Goal: Transaction & Acquisition: Book appointment/travel/reservation

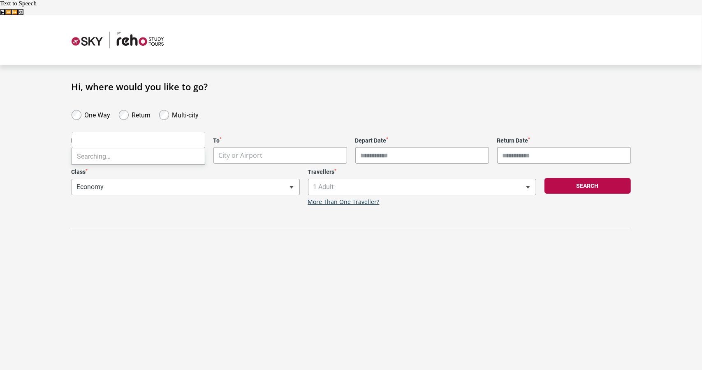
click at [173, 142] on body "**********" at bounding box center [351, 200] width 702 height 370
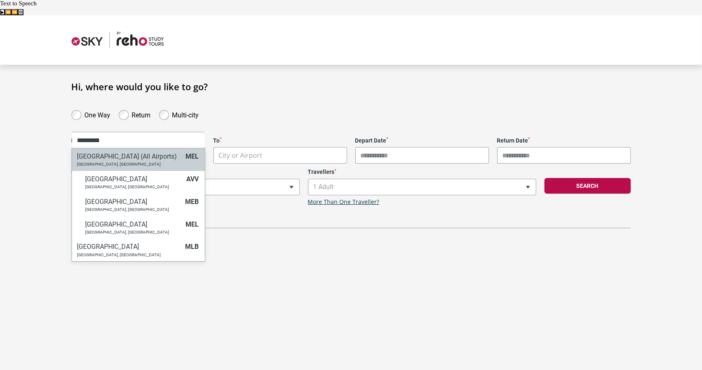
type input "*********"
select select "MELC"
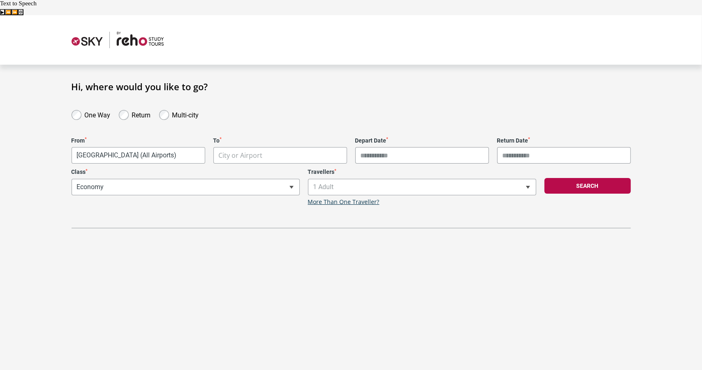
click at [258, 139] on body "**********" at bounding box center [351, 200] width 702 height 370
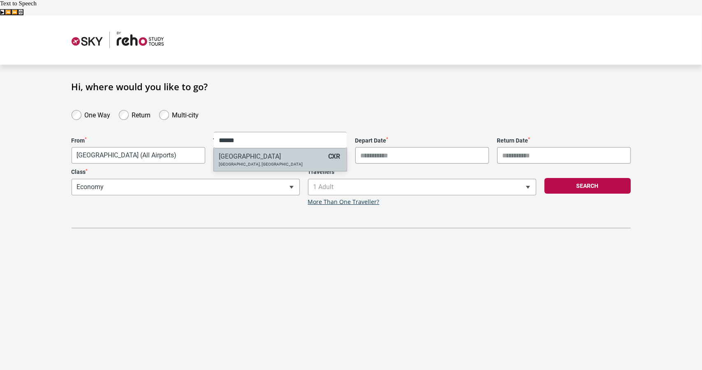
type input "******"
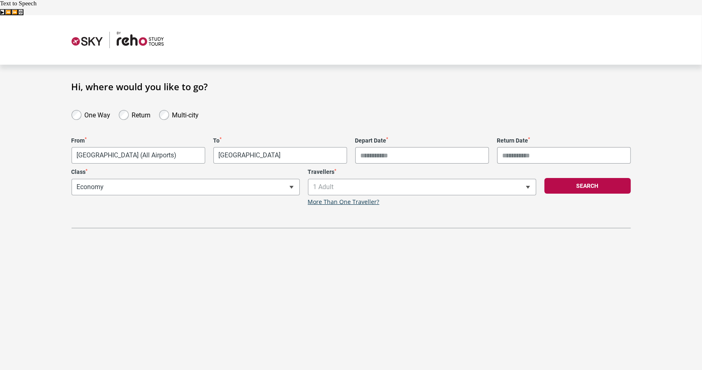
select select "CXRA"
click at [463, 147] on input "Depart Date *" at bounding box center [423, 155] width 134 height 16
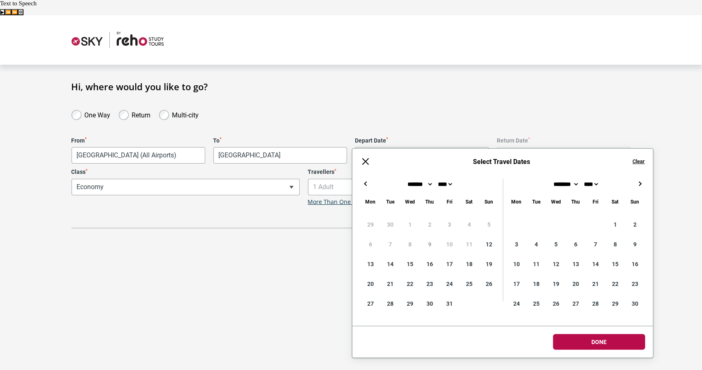
click at [429, 147] on input "Depart Date *" at bounding box center [423, 155] width 134 height 16
click at [631, 187] on div "← → ×" at bounding box center [503, 184] width 301 height 10
click at [639, 184] on button "→" at bounding box center [640, 184] width 10 height 10
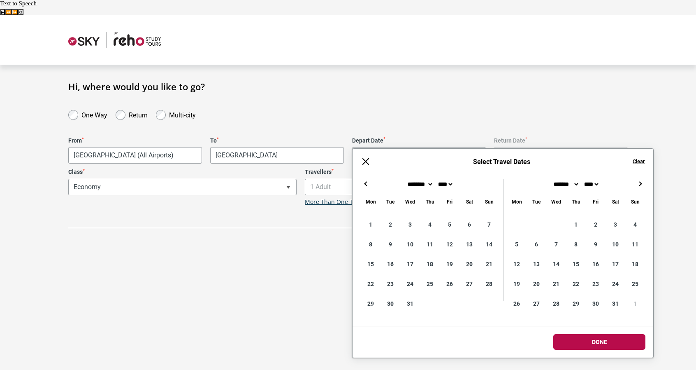
click at [639, 184] on button "→" at bounding box center [640, 184] width 10 height 10
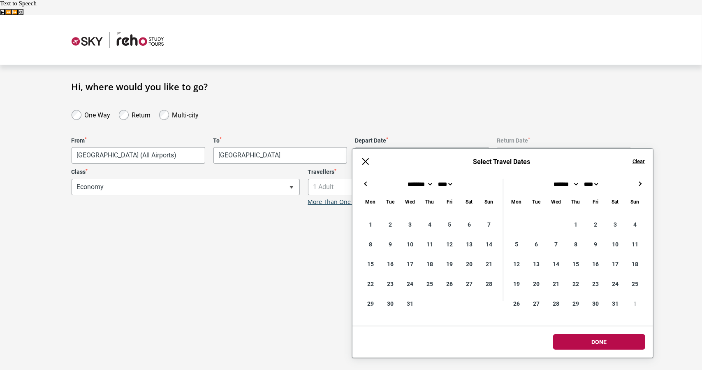
click at [365, 183] on button "←" at bounding box center [366, 184] width 10 height 10
type input "**********"
click at [606, 341] on body "**********" at bounding box center [351, 200] width 702 height 370
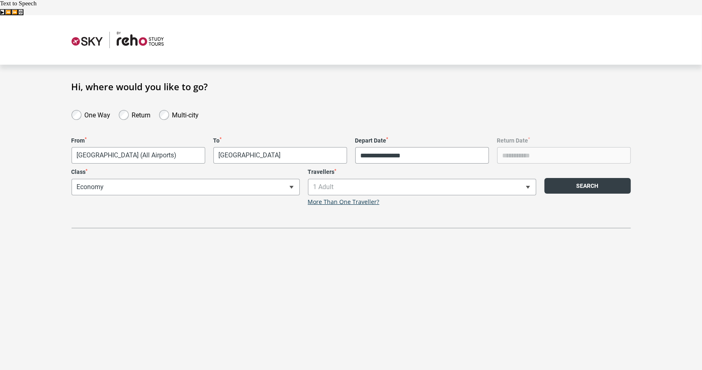
click at [595, 178] on button "Search" at bounding box center [588, 186] width 86 height 16
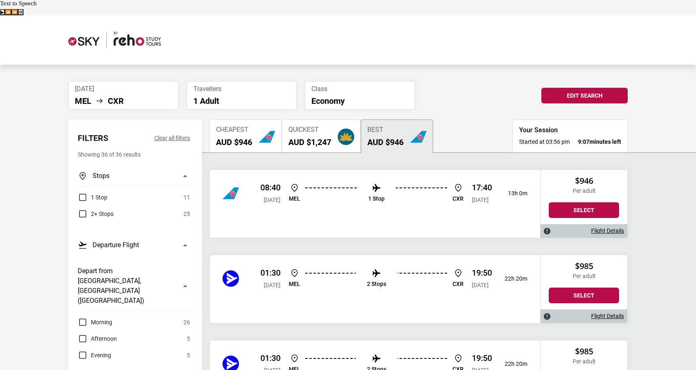
click at [600, 227] on link "Flight Details" at bounding box center [607, 230] width 33 height 7
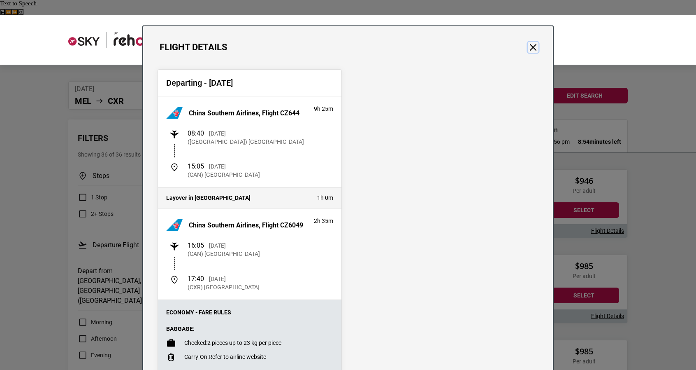
click at [531, 46] on button "Close" at bounding box center [533, 47] width 11 height 11
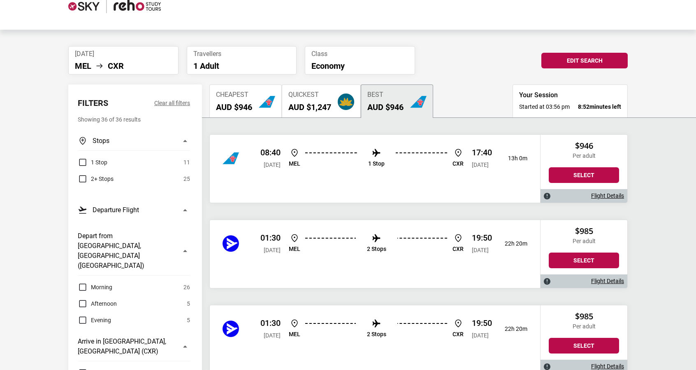
scroll to position [49, 0]
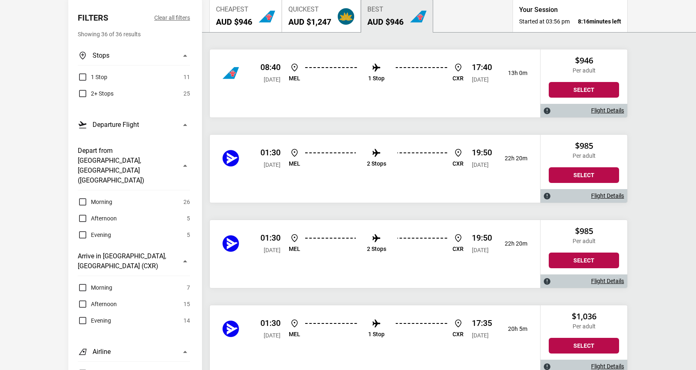
scroll to position [121, 0]
click at [609, 188] on div "Flight Details" at bounding box center [584, 195] width 87 height 14
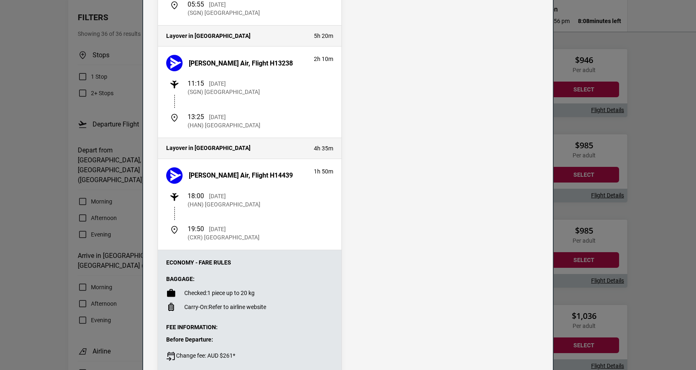
scroll to position [0, 0]
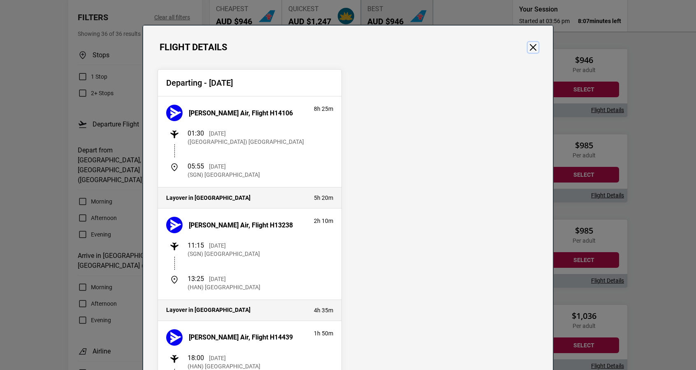
click at [532, 50] on button "Close" at bounding box center [533, 47] width 11 height 11
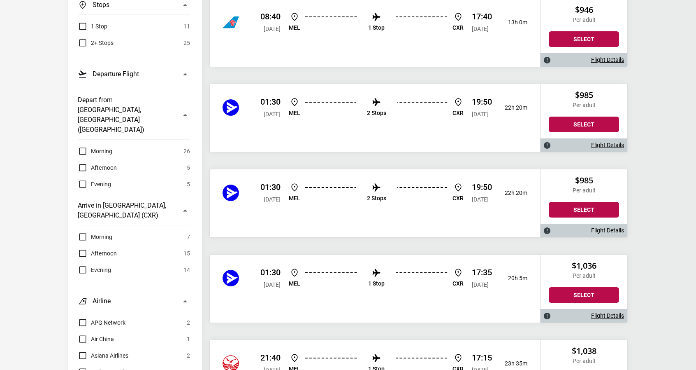
scroll to position [172, 0]
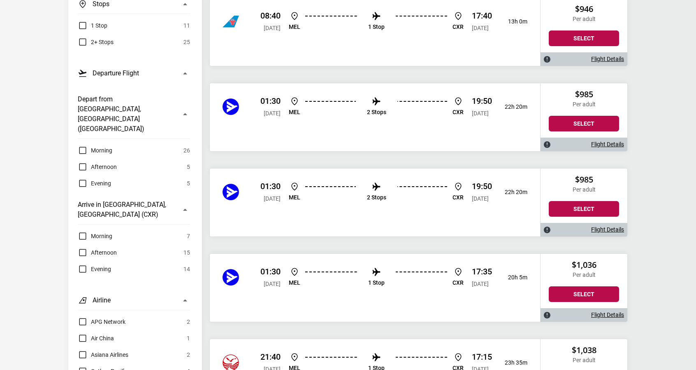
click at [607, 311] on link "Flight Details" at bounding box center [607, 314] width 33 height 7
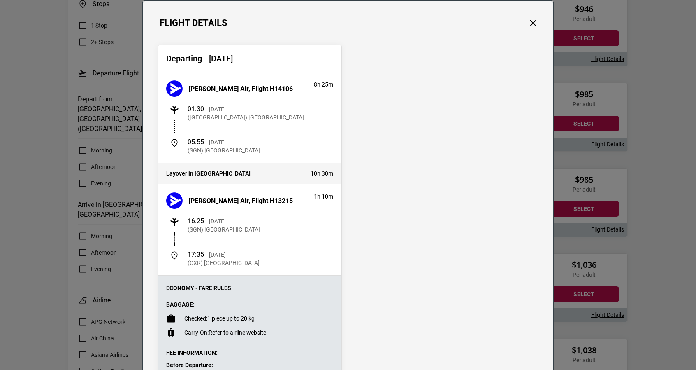
scroll to position [18, 0]
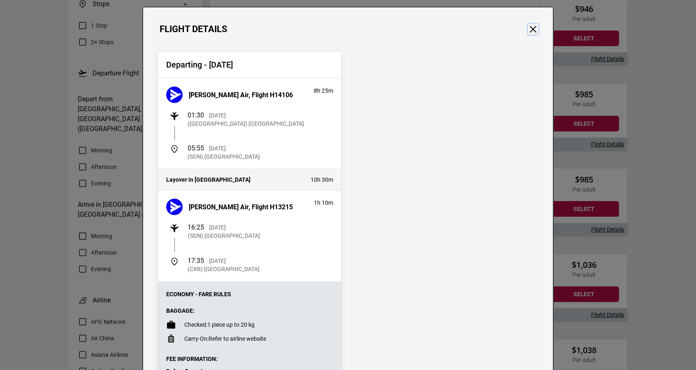
click at [528, 28] on button "Close" at bounding box center [533, 29] width 11 height 11
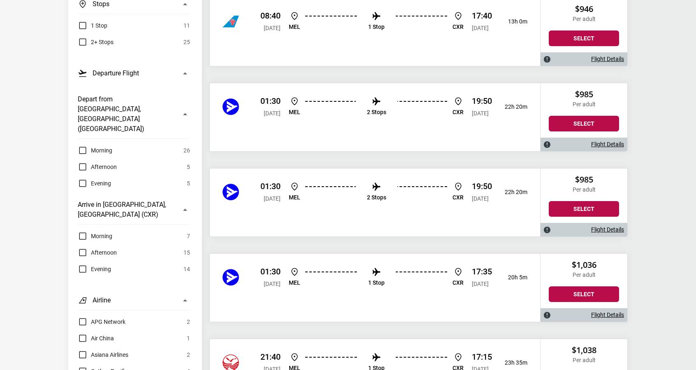
click at [610, 141] on link "Flight Details" at bounding box center [607, 144] width 33 height 7
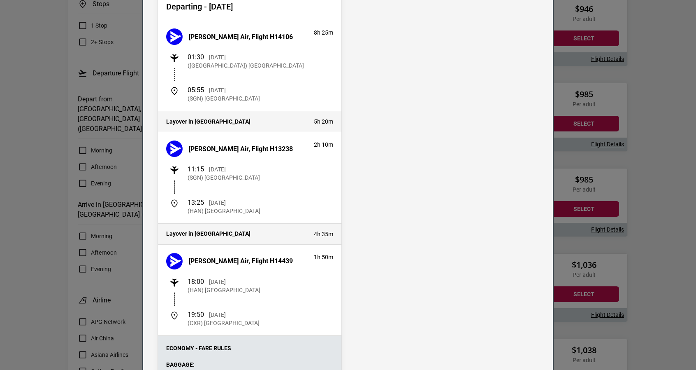
scroll to position [0, 0]
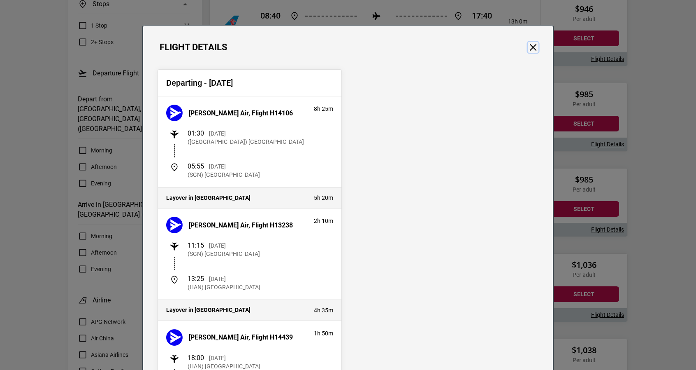
click at [529, 48] on button "Close" at bounding box center [533, 47] width 11 height 11
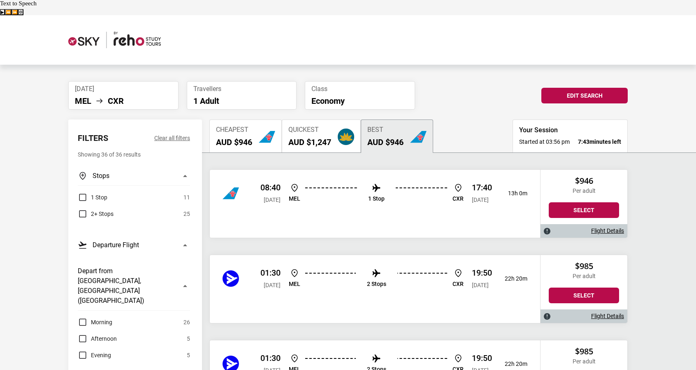
click at [127, 81] on li "[DATE] [PERSON_NAME] CXR" at bounding box center [123, 95] width 110 height 28
click at [566, 88] on button "Edit Search" at bounding box center [585, 96] width 86 height 16
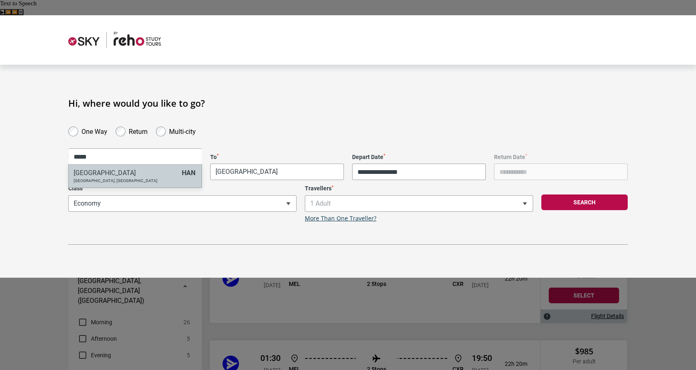
type input "*****"
select select "HANA"
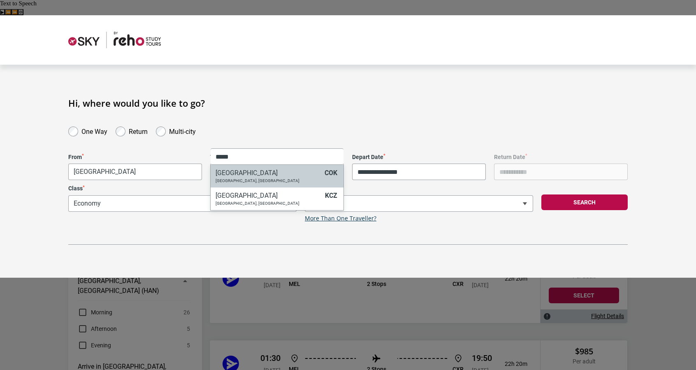
type input "*****"
select select "COKA"
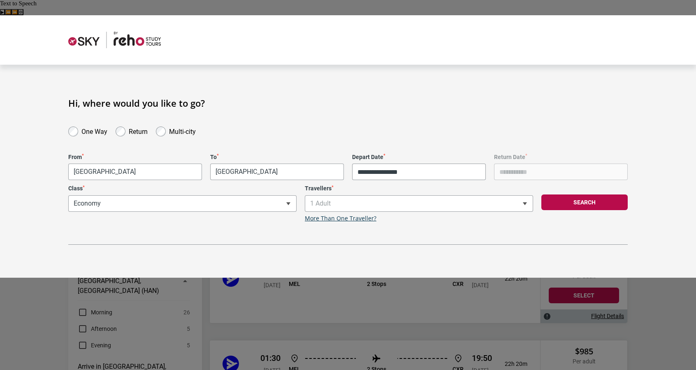
click at [439, 165] on form "**********" at bounding box center [348, 187] width 560 height 69
click at [439, 163] on input "**********" at bounding box center [419, 171] width 134 height 16
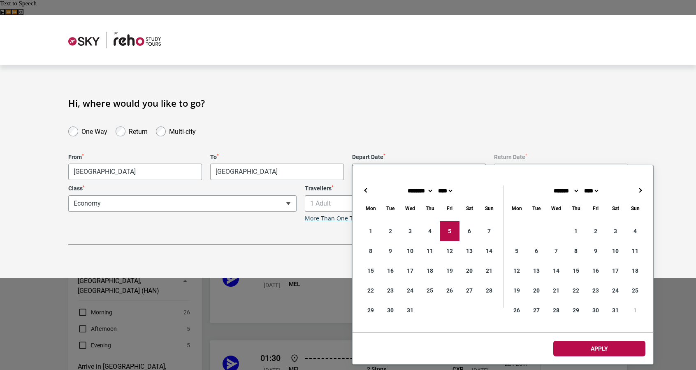
type input "**********"
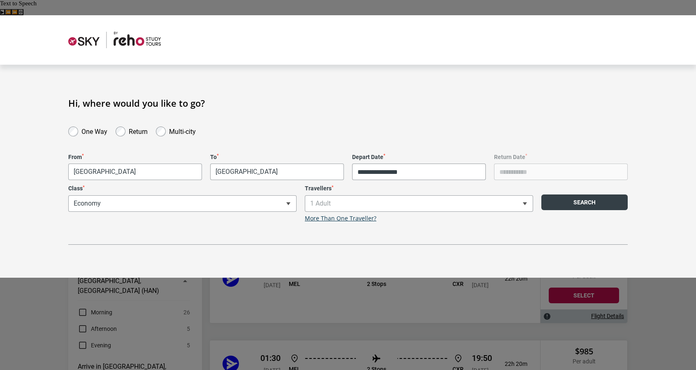
click at [590, 194] on button "Search" at bounding box center [585, 202] width 86 height 16
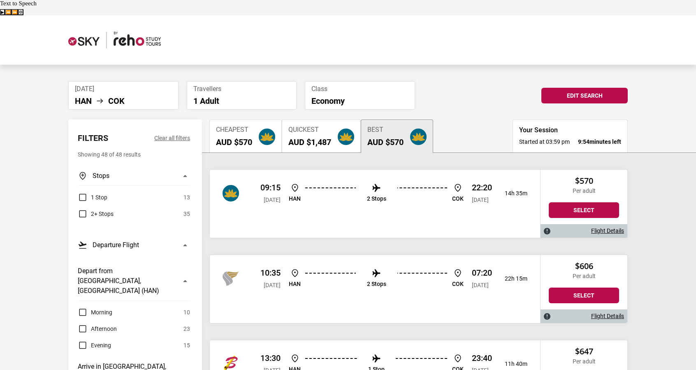
click at [615, 224] on div "Flight Details" at bounding box center [584, 231] width 87 height 14
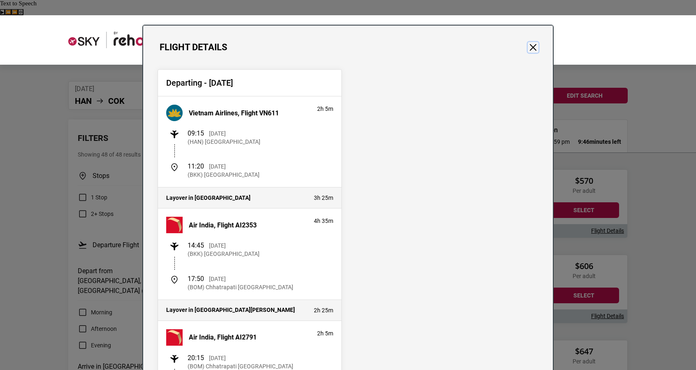
click at [528, 52] on button "Close" at bounding box center [533, 47] width 11 height 11
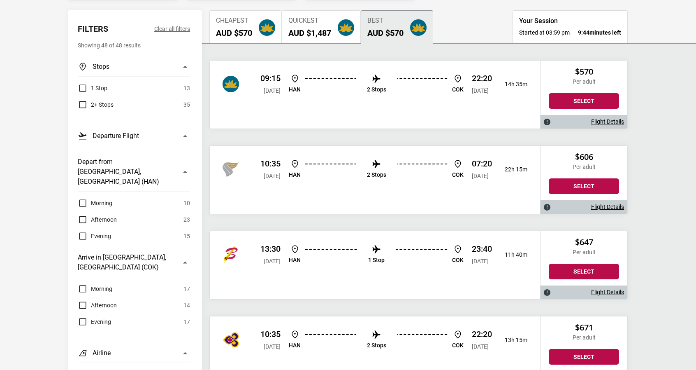
scroll to position [109, 0]
click at [618, 288] on link "Flight Details" at bounding box center [607, 291] width 33 height 7
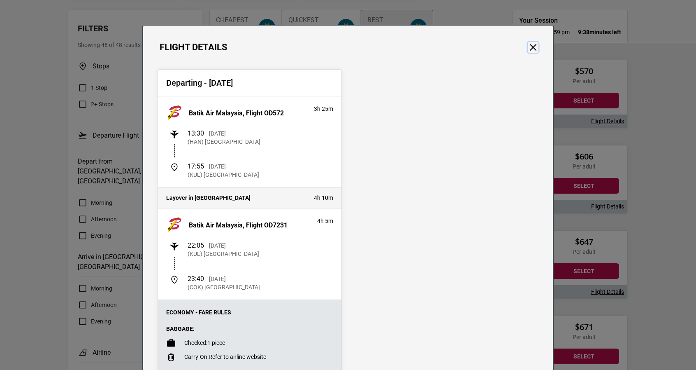
click at [533, 51] on button "Close" at bounding box center [533, 47] width 11 height 11
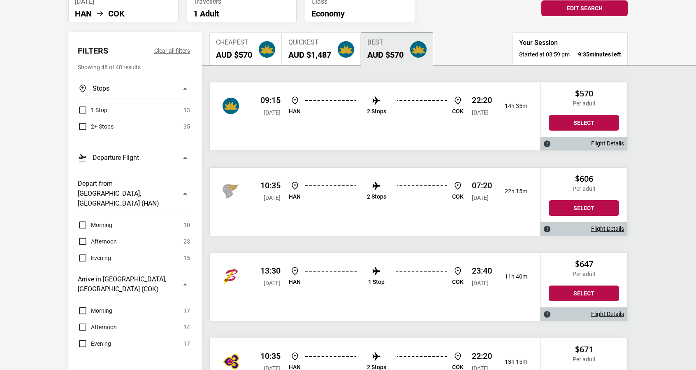
scroll to position [86, 0]
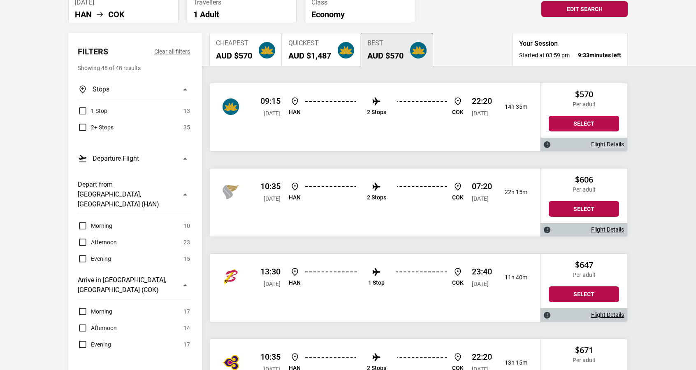
click at [601, 226] on link "Flight Details" at bounding box center [607, 229] width 33 height 7
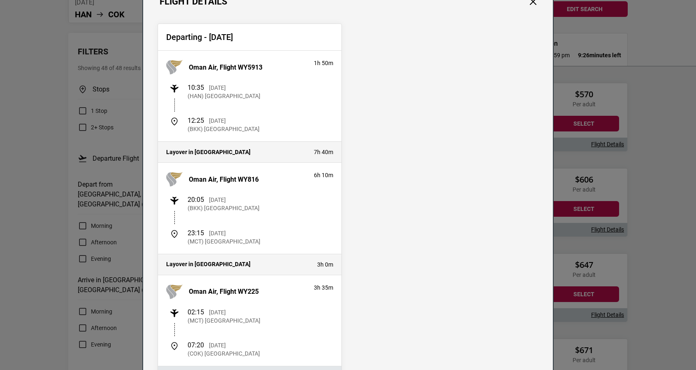
scroll to position [0, 0]
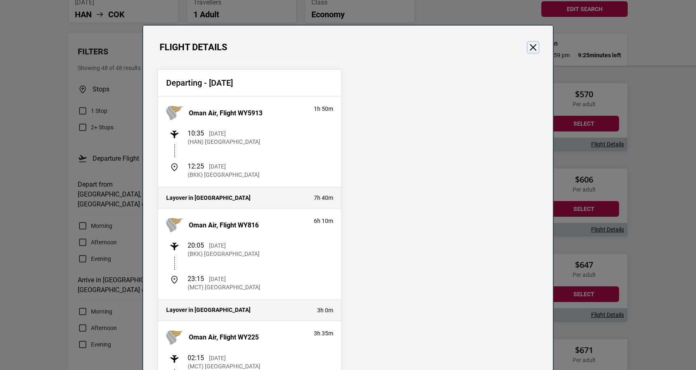
click at [528, 50] on button "Close" at bounding box center [533, 47] width 11 height 11
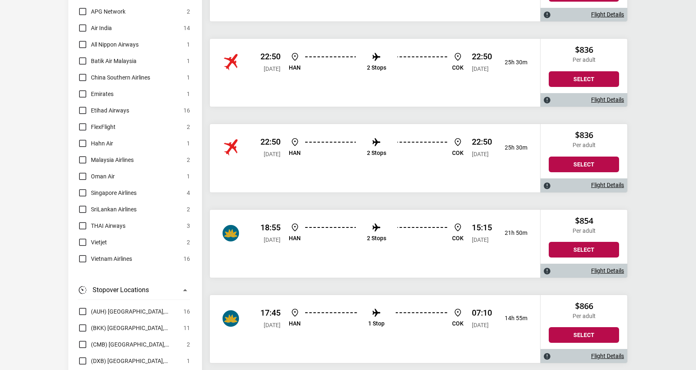
scroll to position [475, 0]
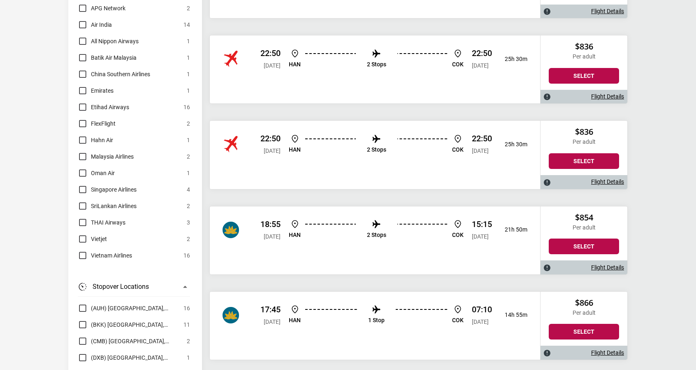
click at [612, 264] on link "Flight Details" at bounding box center [607, 267] width 33 height 7
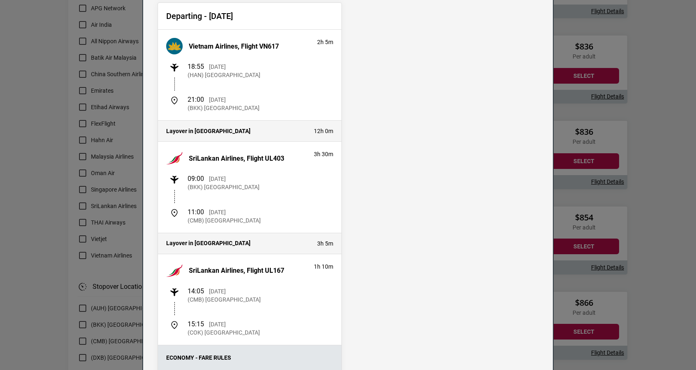
scroll to position [0, 0]
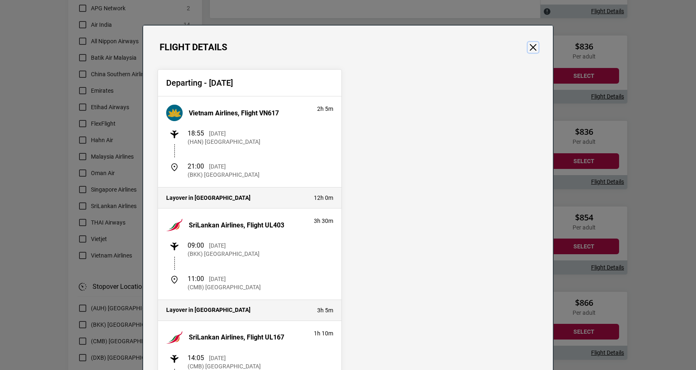
click at [529, 50] on button "Close" at bounding box center [533, 47] width 11 height 11
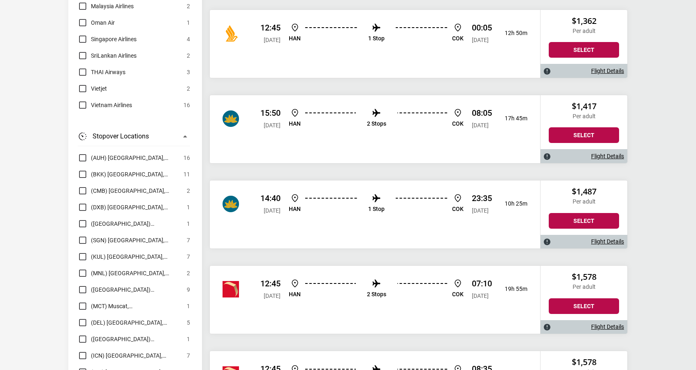
scroll to position [1608, 0]
click at [607, 153] on link "Flight Details" at bounding box center [607, 156] width 33 height 7
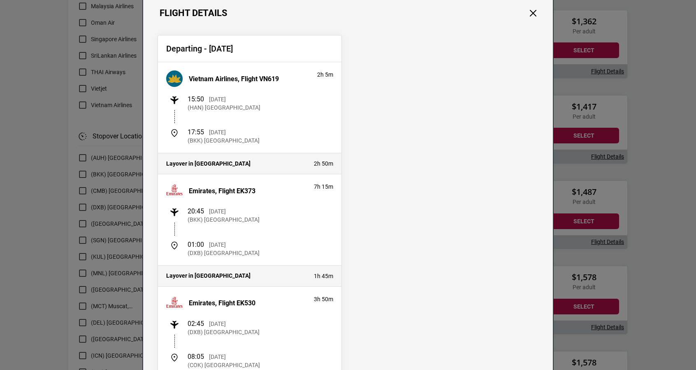
scroll to position [35, 0]
click at [532, 17] on button "Close" at bounding box center [533, 12] width 11 height 11
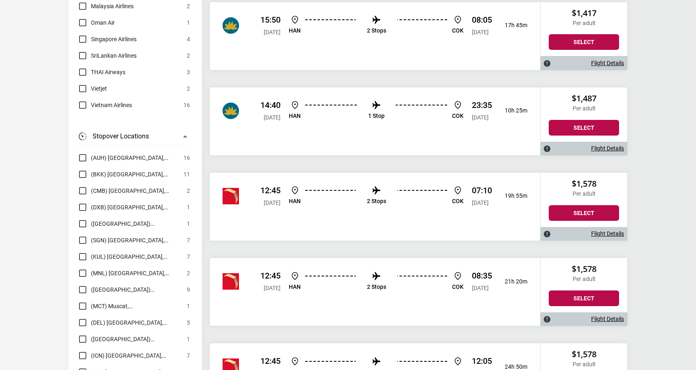
scroll to position [1702, 0]
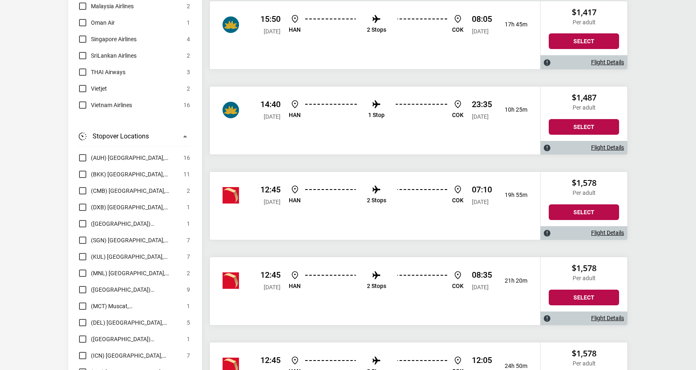
click at [621, 229] on link "Flight Details" at bounding box center [607, 232] width 33 height 7
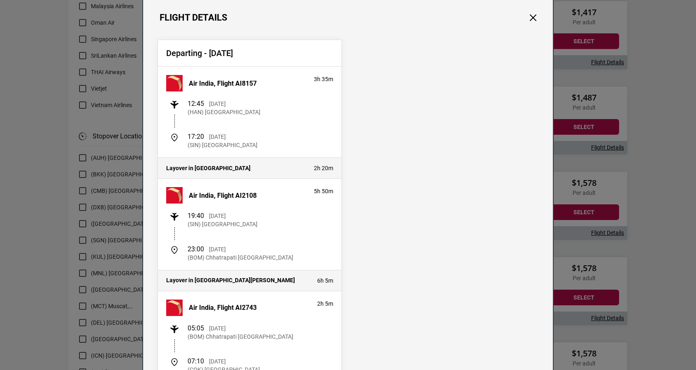
scroll to position [29, 0]
click at [529, 21] on button "Close" at bounding box center [533, 18] width 11 height 11
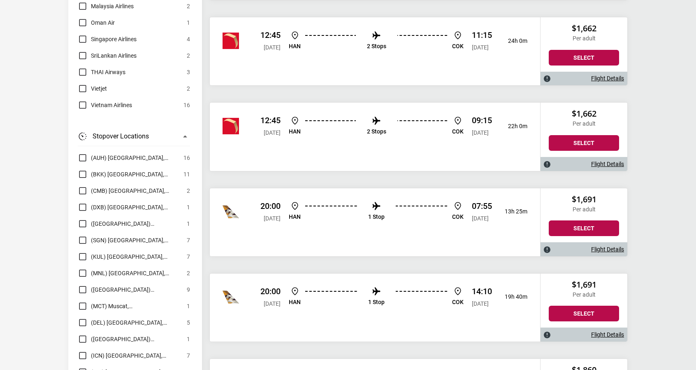
scroll to position [2369, 0]
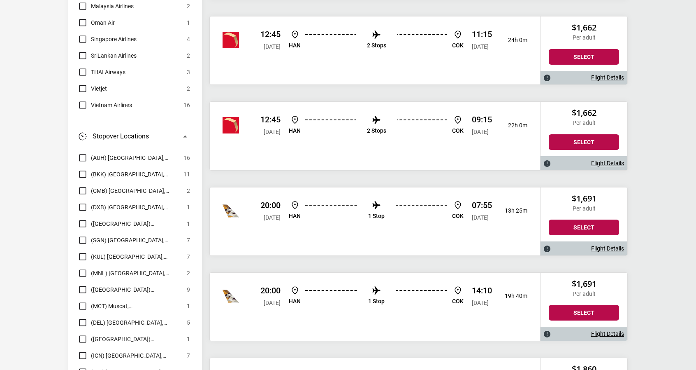
click at [606, 245] on link "Flight Details" at bounding box center [607, 248] width 33 height 7
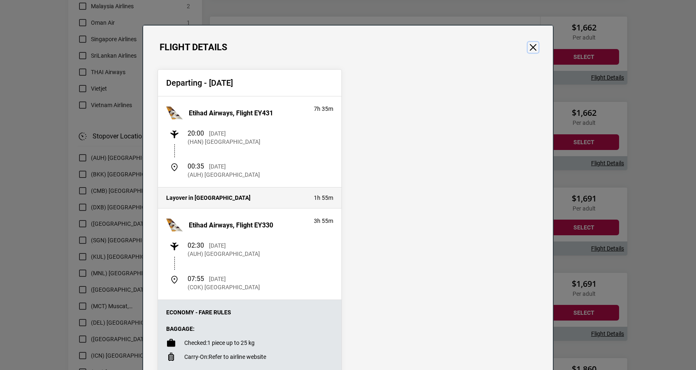
click at [530, 50] on button "Close" at bounding box center [533, 47] width 11 height 11
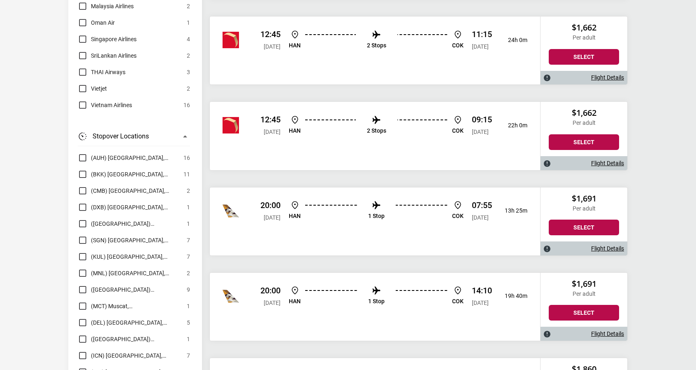
click at [598, 245] on link "Flight Details" at bounding box center [607, 248] width 33 height 7
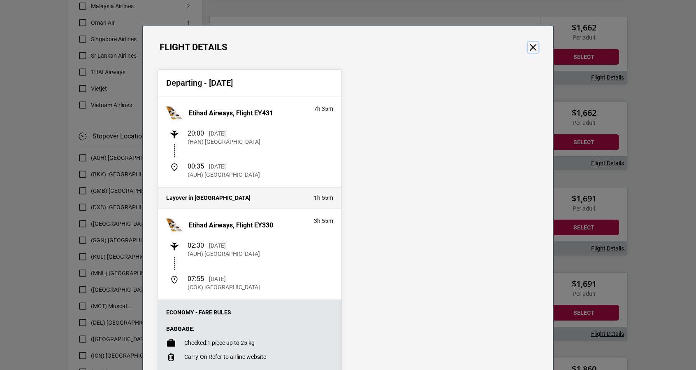
click at [530, 51] on button "Close" at bounding box center [533, 47] width 11 height 11
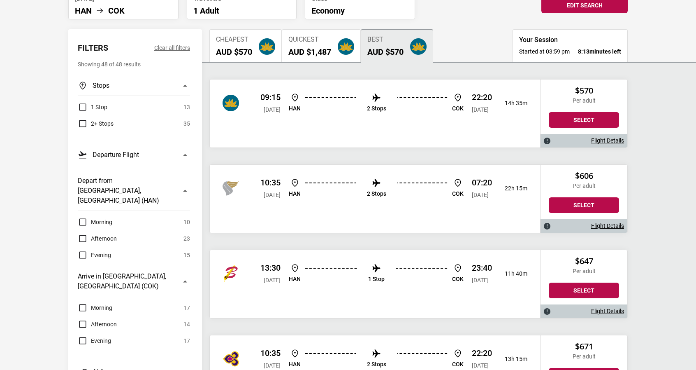
scroll to position [91, 0]
click at [82, 302] on label "Morning" at bounding box center [95, 307] width 35 height 10
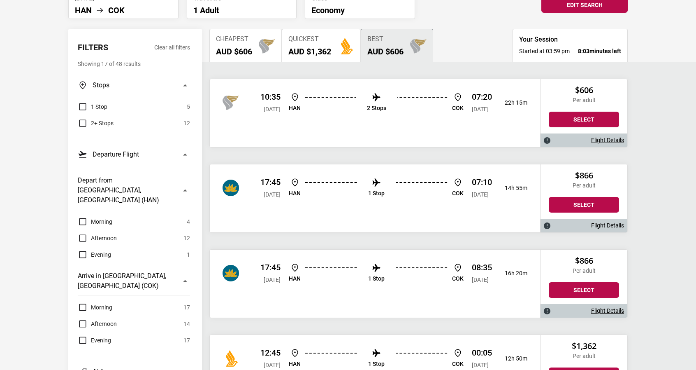
click at [610, 222] on link "Flight Details" at bounding box center [607, 225] width 33 height 7
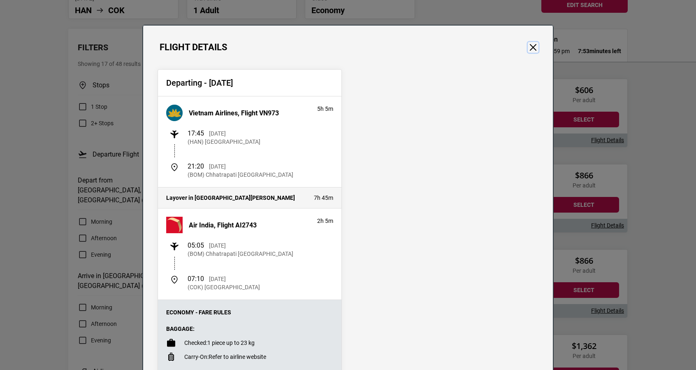
click at [532, 46] on button "Close" at bounding box center [533, 47] width 11 height 11
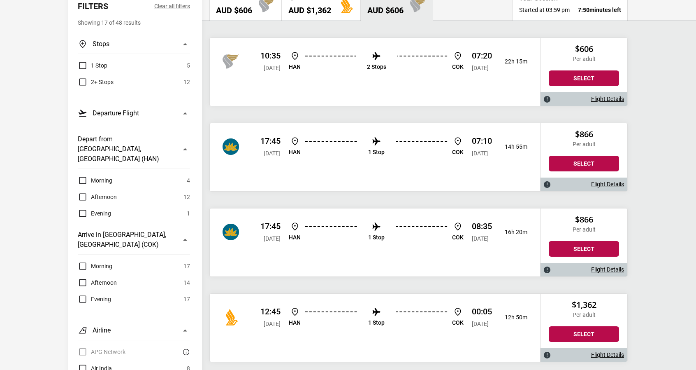
scroll to position [133, 0]
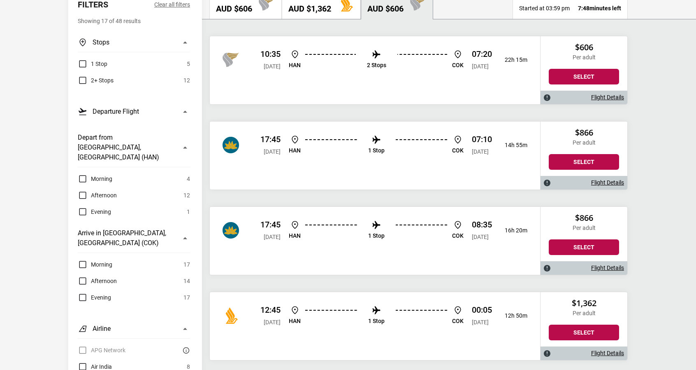
click at [619, 179] on link "Flight Details" at bounding box center [607, 182] width 33 height 7
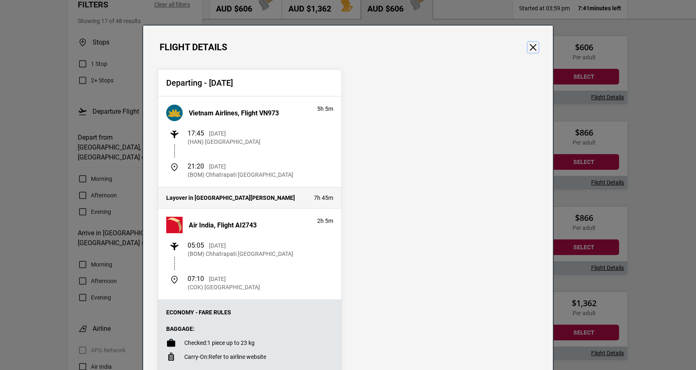
click at [531, 47] on button "Close" at bounding box center [533, 47] width 11 height 11
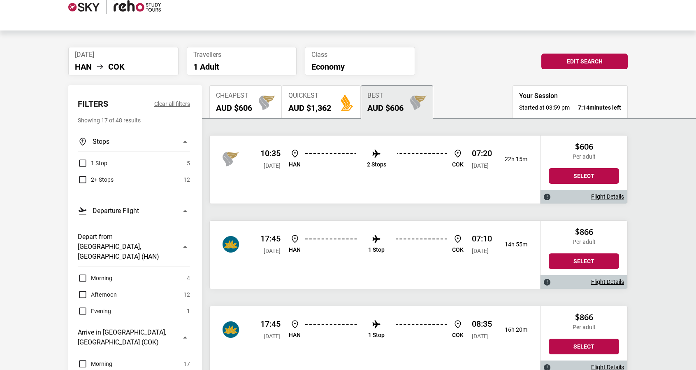
scroll to position [0, 0]
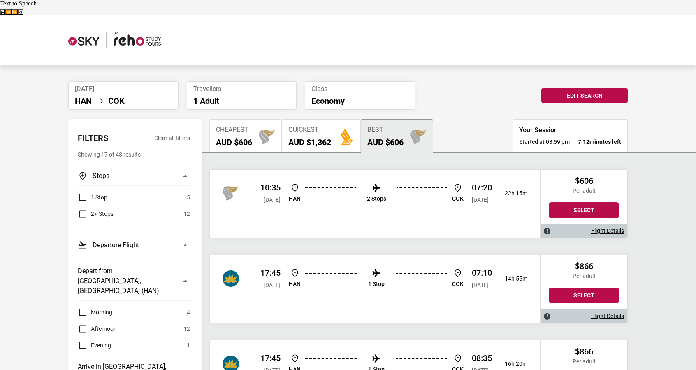
click at [84, 186] on div "1 Stop 5 2+ Stops 12" at bounding box center [134, 202] width 112 height 33
click at [84, 192] on label "1 Stop" at bounding box center [93, 197] width 30 height 10
click at [612, 227] on link "Flight Details" at bounding box center [607, 230] width 33 height 7
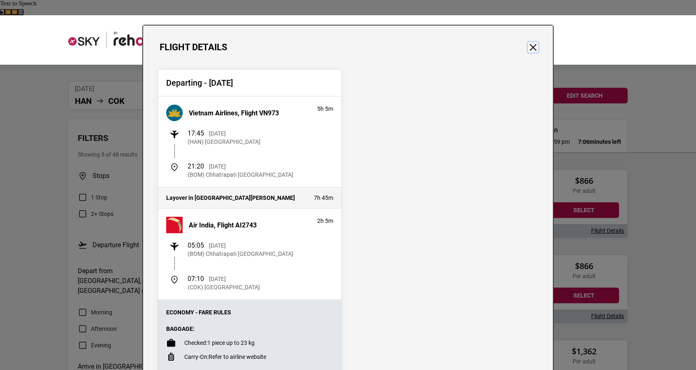
click at [529, 47] on button "Close" at bounding box center [533, 47] width 11 height 11
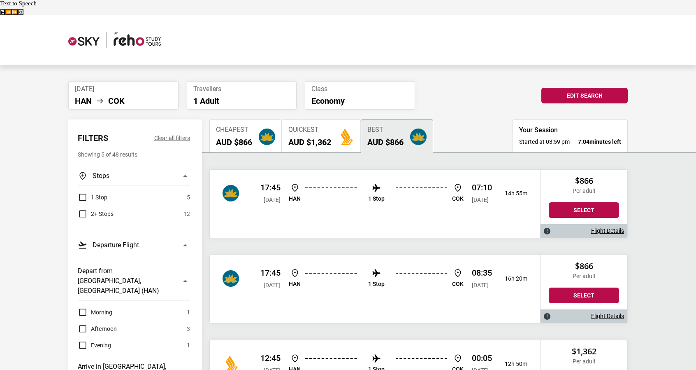
click at [612, 309] on div "Flight Details" at bounding box center [584, 316] width 87 height 14
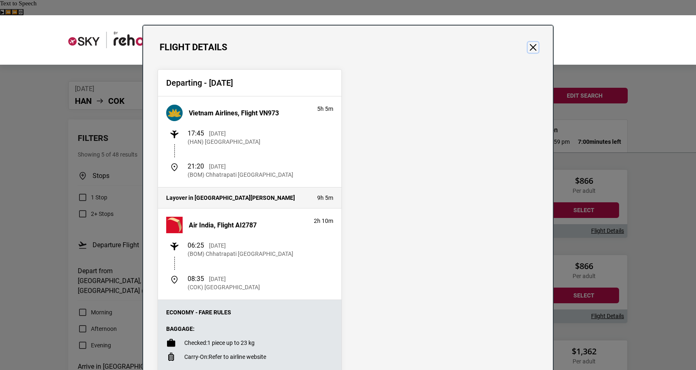
click at [528, 47] on button "Close" at bounding box center [533, 47] width 11 height 11
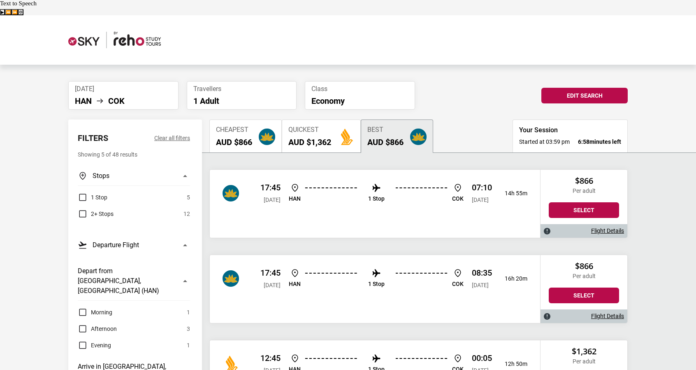
click at [605, 227] on link "Flight Details" at bounding box center [607, 230] width 33 height 7
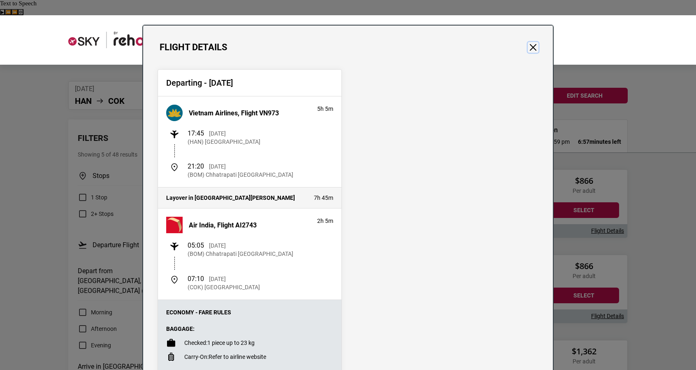
click at [528, 48] on button "Close" at bounding box center [533, 47] width 11 height 11
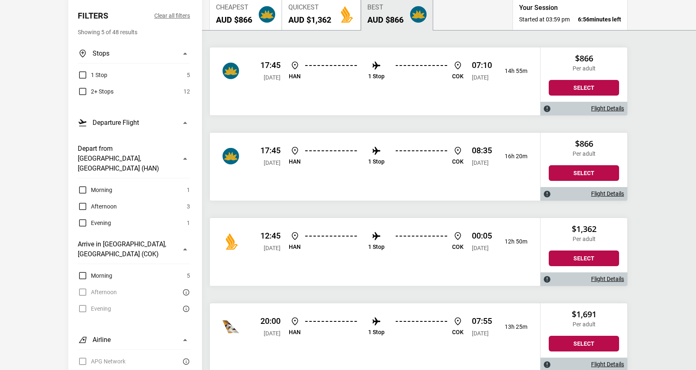
scroll to position [123, 0]
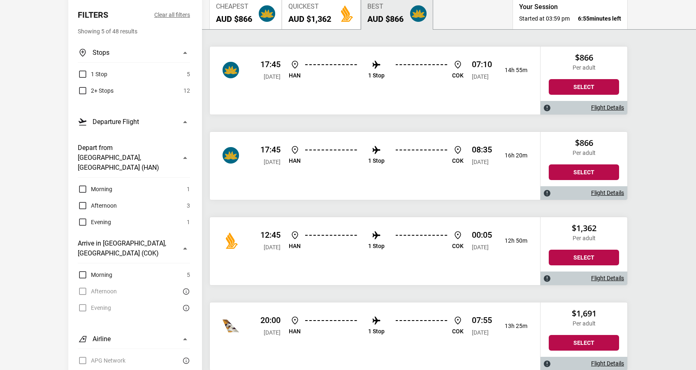
click at [615, 274] on link "Flight Details" at bounding box center [607, 277] width 33 height 7
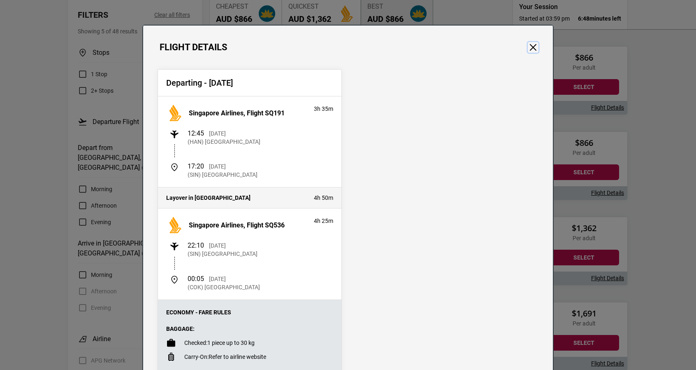
click at [528, 49] on button "Close" at bounding box center [533, 47] width 11 height 11
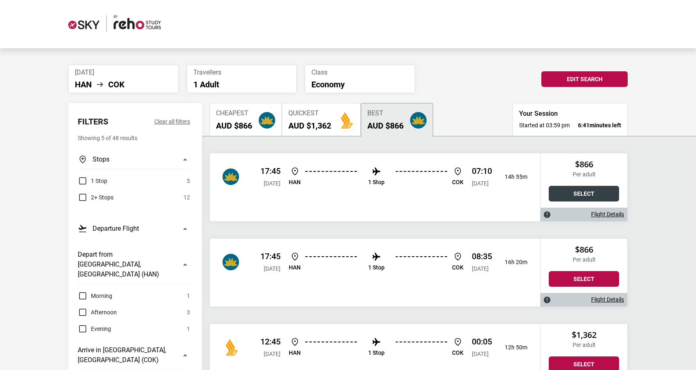
scroll to position [7, 0]
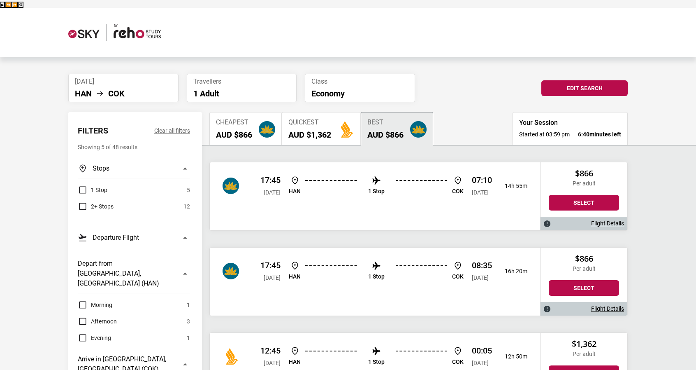
click at [104, 316] on span "Afternoon" at bounding box center [104, 321] width 26 height 10
click at [90, 316] on label "Afternoon" at bounding box center [97, 321] width 39 height 10
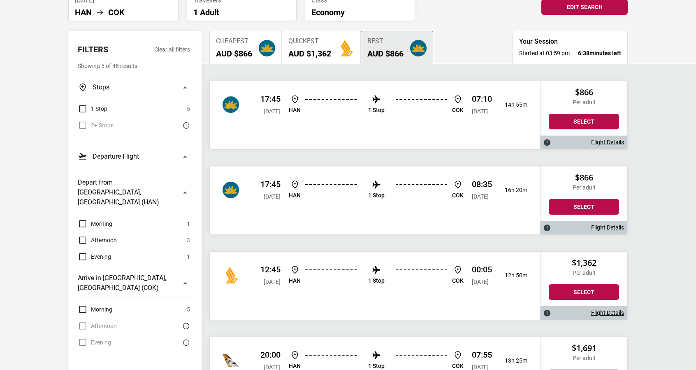
scroll to position [89, 0]
click at [83, 320] on div "Afternoon 0" at bounding box center [134, 325] width 112 height 10
click at [85, 304] on label "Morning" at bounding box center [95, 309] width 35 height 10
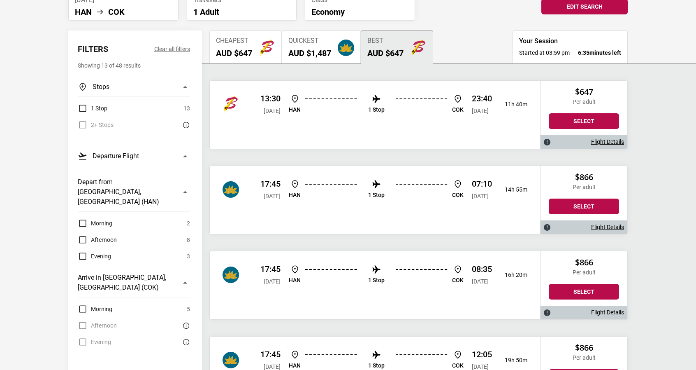
click at [85, 320] on div "Afternoon 0" at bounding box center [134, 325] width 112 height 10
click at [84, 103] on label "1 Stop" at bounding box center [93, 108] width 30 height 10
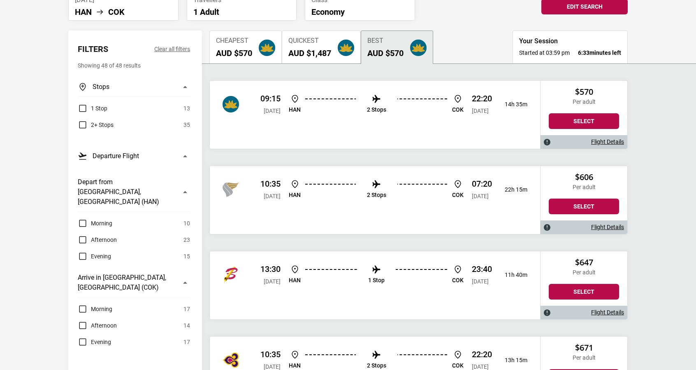
click at [86, 320] on label "Afternoon" at bounding box center [97, 325] width 39 height 10
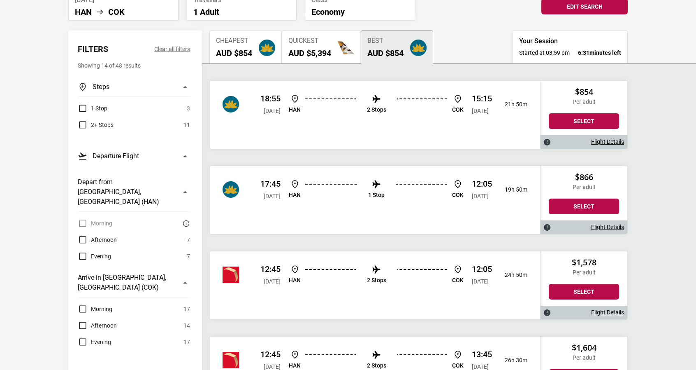
click at [83, 103] on label "1 Stop" at bounding box center [93, 108] width 30 height 10
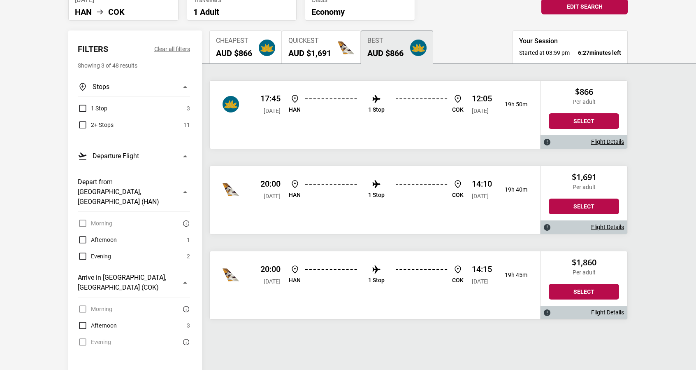
click at [614, 138] on link "Flight Details" at bounding box center [607, 141] width 33 height 7
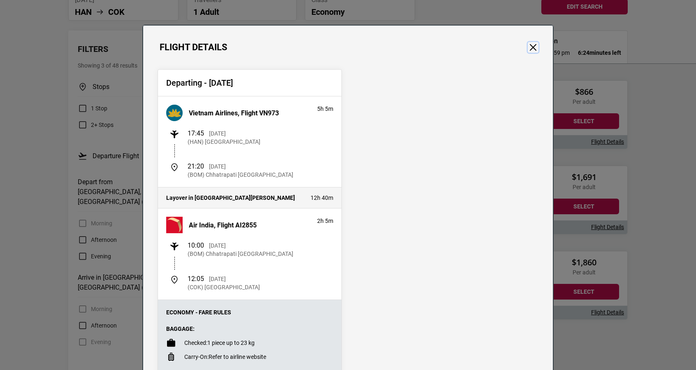
click at [532, 46] on button "Close" at bounding box center [533, 47] width 11 height 11
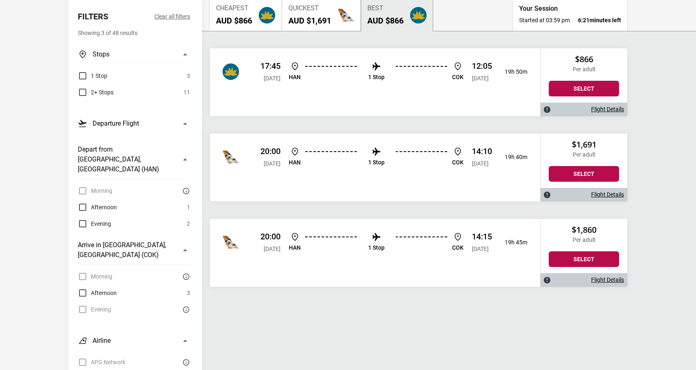
scroll to position [121, 0]
click at [81, 71] on label "1 Stop" at bounding box center [93, 76] width 30 height 10
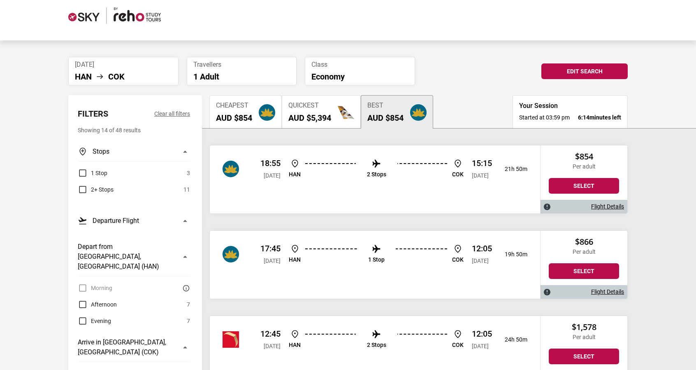
scroll to position [0, 0]
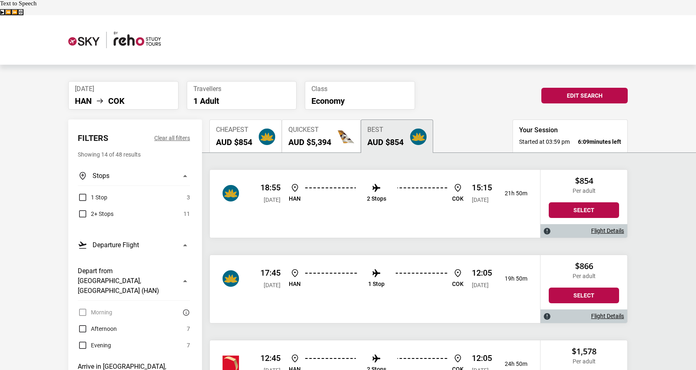
click at [127, 81] on li "[DATE] HAN COK" at bounding box center [123, 95] width 110 height 28
click at [119, 96] on li "COK" at bounding box center [116, 101] width 16 height 10
click at [575, 88] on button "Edit Search" at bounding box center [585, 96] width 86 height 16
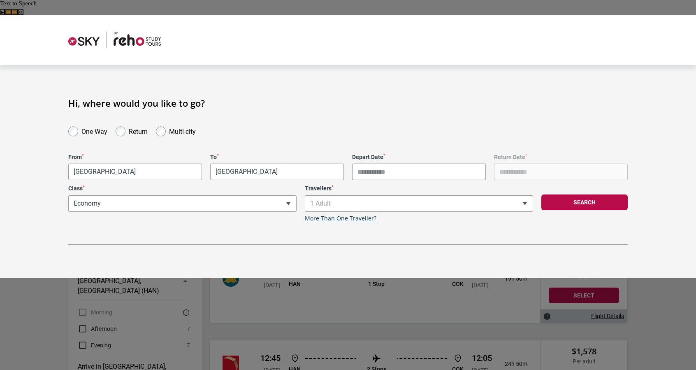
type input "**********"
click at [252, 153] on div "To * [GEOGRAPHIC_DATA] [GEOGRAPHIC_DATA]" at bounding box center [277, 166] width 142 height 27
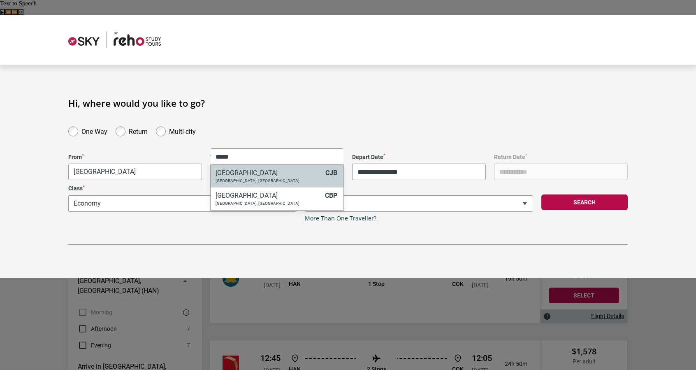
type input "*****"
select select "CJBA"
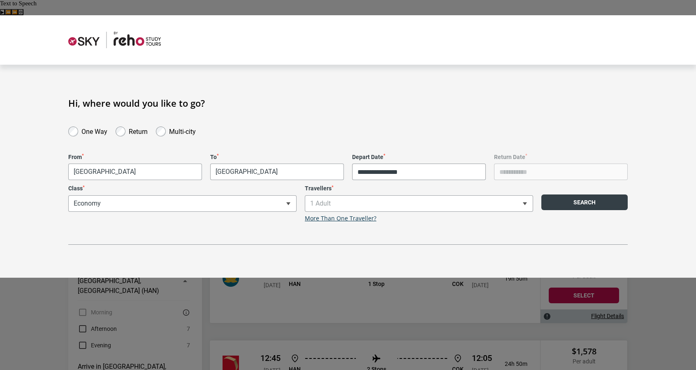
click at [579, 194] on button "Search" at bounding box center [585, 202] width 86 height 16
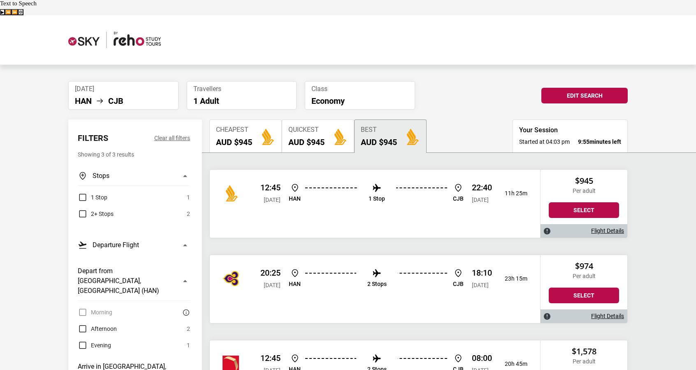
click at [615, 312] on link "Flight Details" at bounding box center [607, 315] width 33 height 7
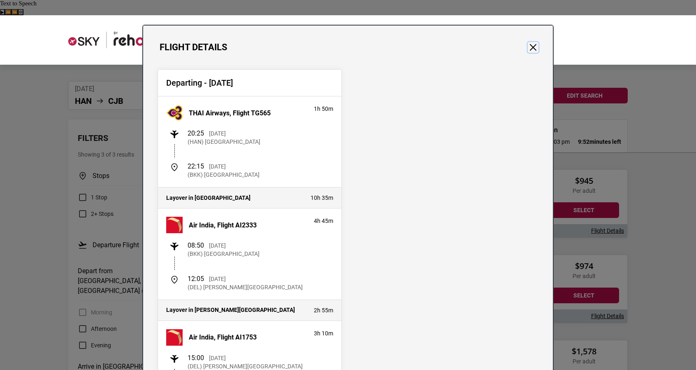
click at [533, 47] on button "Close" at bounding box center [533, 47] width 11 height 11
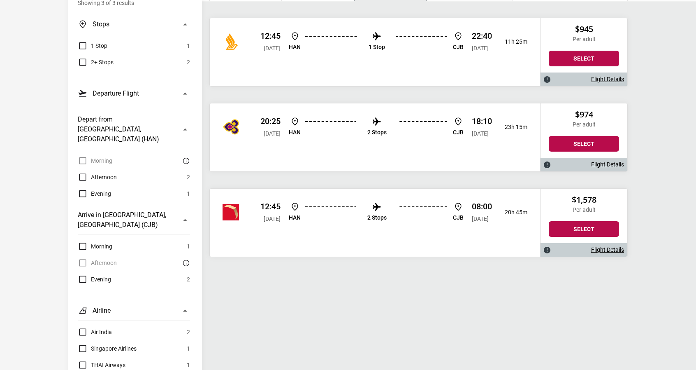
scroll to position [152, 0]
click at [595, 246] on link "Flight Details" at bounding box center [607, 249] width 33 height 7
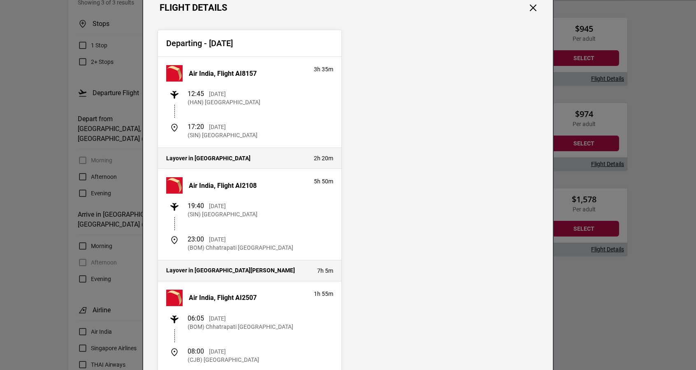
scroll to position [0, 0]
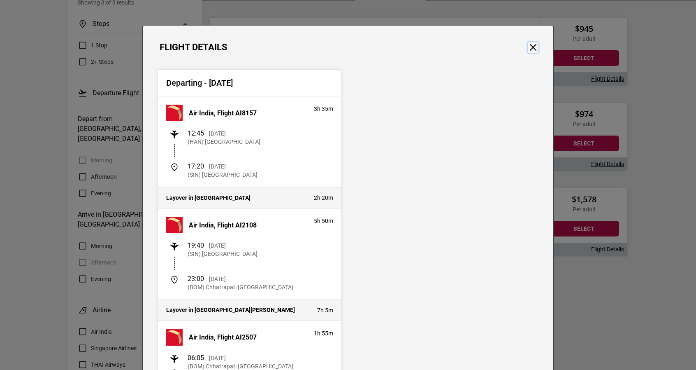
click at [532, 47] on button "Close" at bounding box center [533, 47] width 11 height 11
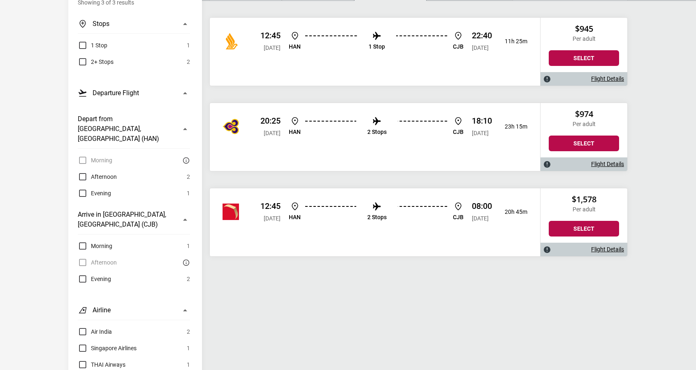
scroll to position [125, 0]
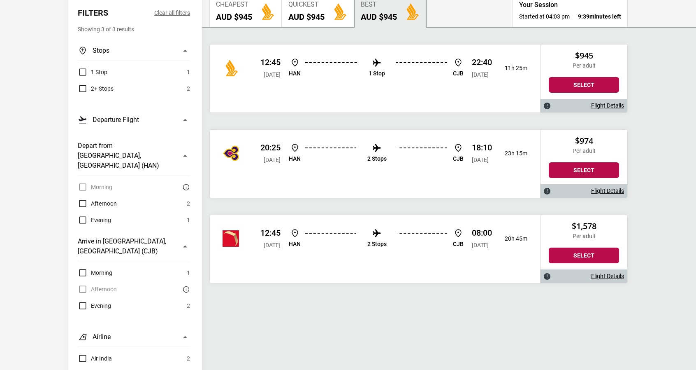
click at [594, 102] on link "Flight Details" at bounding box center [607, 105] width 33 height 7
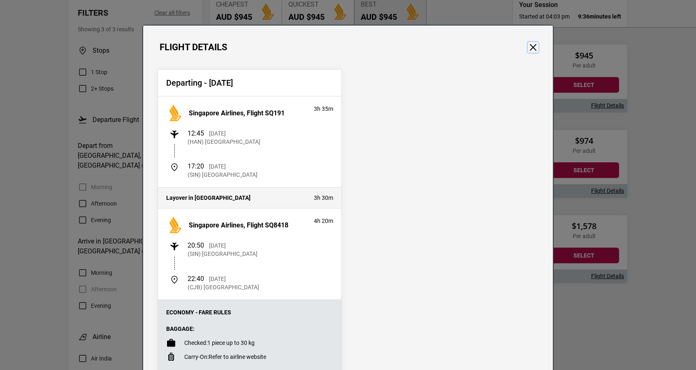
click at [529, 47] on button "Close" at bounding box center [533, 47] width 11 height 11
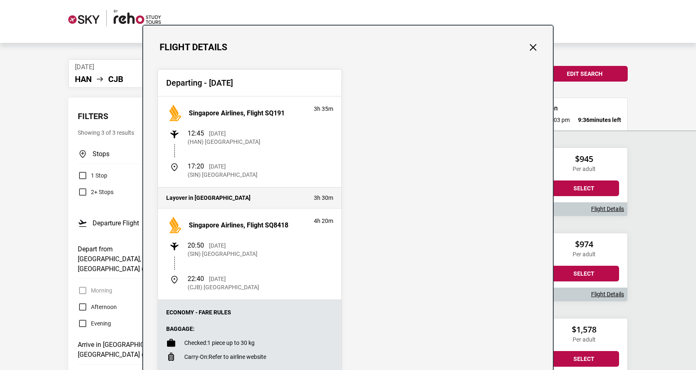
scroll to position [0, 0]
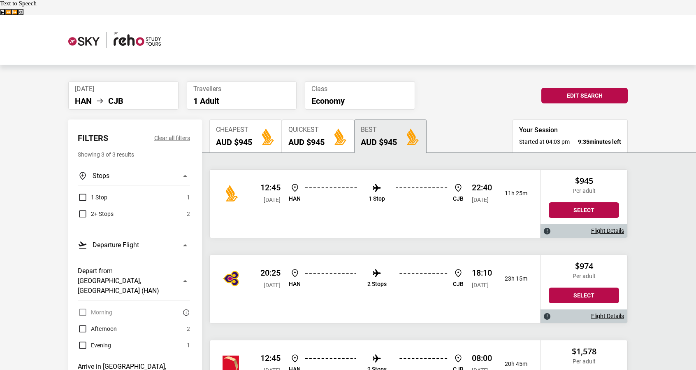
click at [146, 85] on span "[DATE]" at bounding box center [123, 89] width 97 height 8
click at [615, 88] on button "Edit Search" at bounding box center [585, 96] width 86 height 16
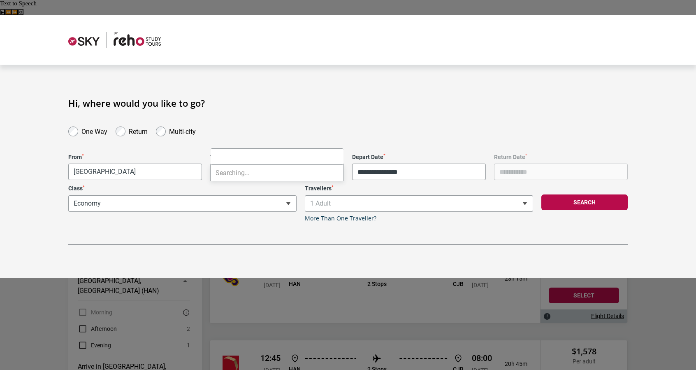
click at [260, 158] on body "**********" at bounding box center [348, 325] width 696 height 621
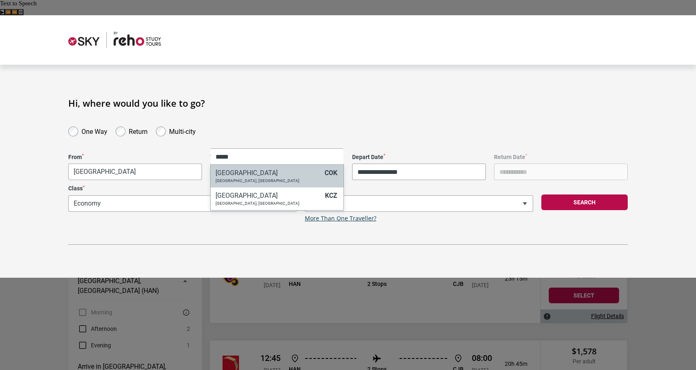
type input "*****"
select select "COKA"
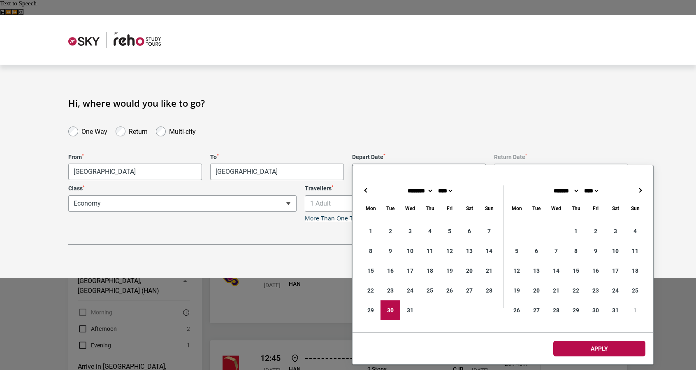
click at [459, 163] on input "**********" at bounding box center [419, 171] width 134 height 16
type input "**********"
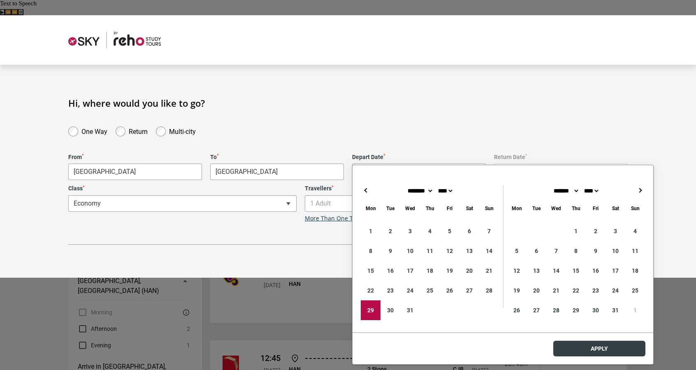
click at [566, 344] on body "**********" at bounding box center [348, 325] width 696 height 621
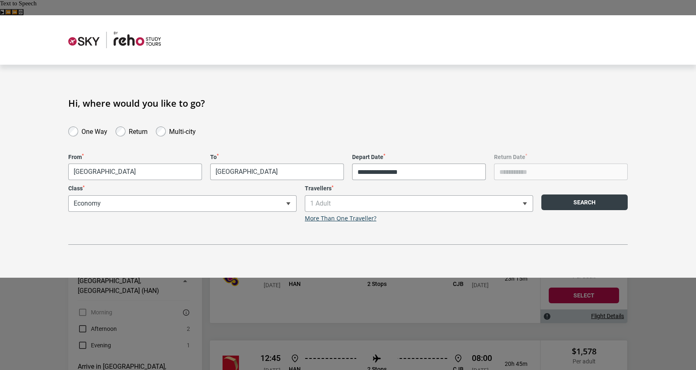
click at [597, 194] on button "Search" at bounding box center [585, 202] width 86 height 16
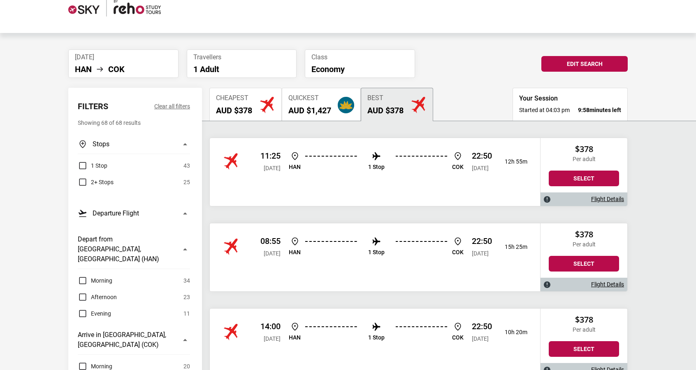
scroll to position [32, 0]
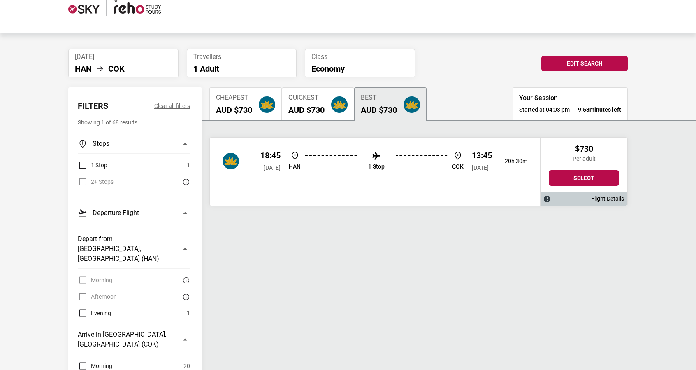
click at [606, 192] on div "Flight Details" at bounding box center [584, 199] width 87 height 14
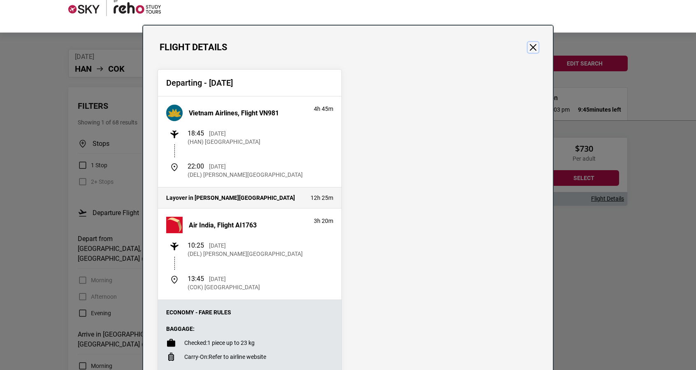
click at [530, 48] on button "Close" at bounding box center [533, 47] width 11 height 11
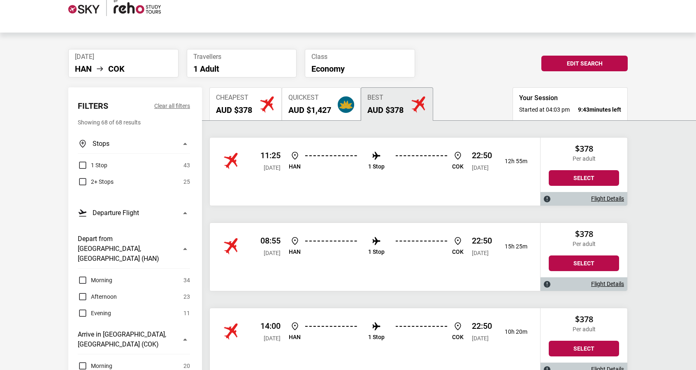
click at [83, 360] on label "Morning" at bounding box center [95, 365] width 35 height 10
click at [601, 195] on link "Flight Details" at bounding box center [607, 198] width 33 height 7
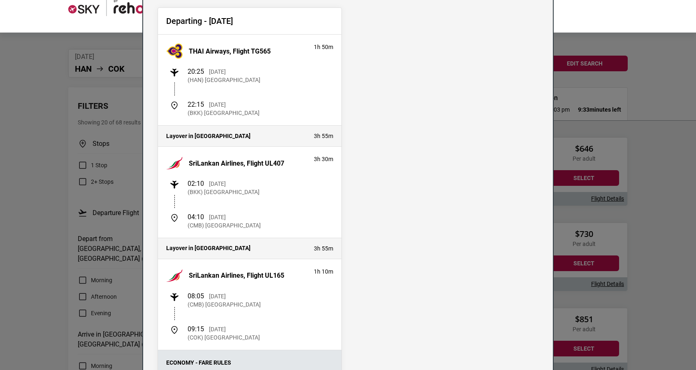
scroll to position [0, 0]
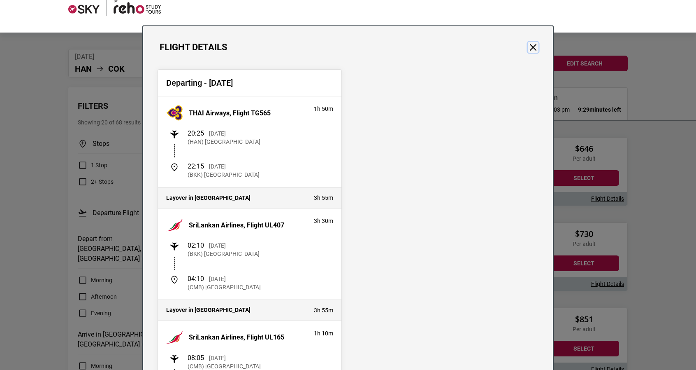
click at [530, 49] on button "Close" at bounding box center [533, 47] width 11 height 11
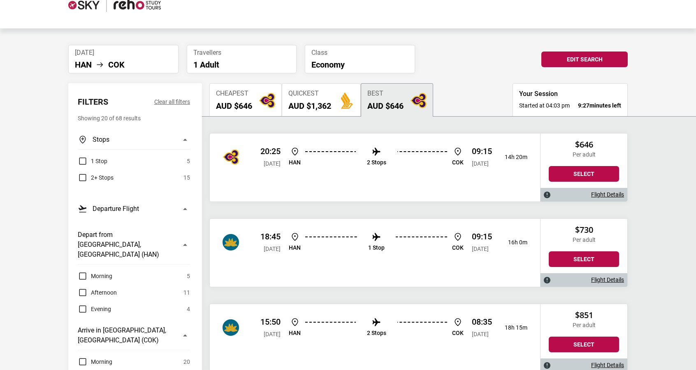
scroll to position [37, 0]
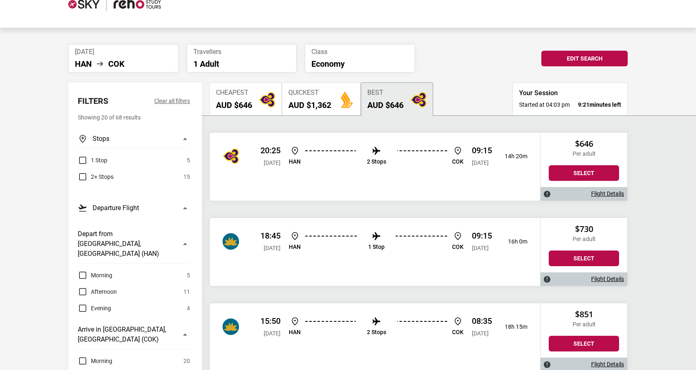
click at [620, 187] on div "Flight Details" at bounding box center [584, 194] width 87 height 14
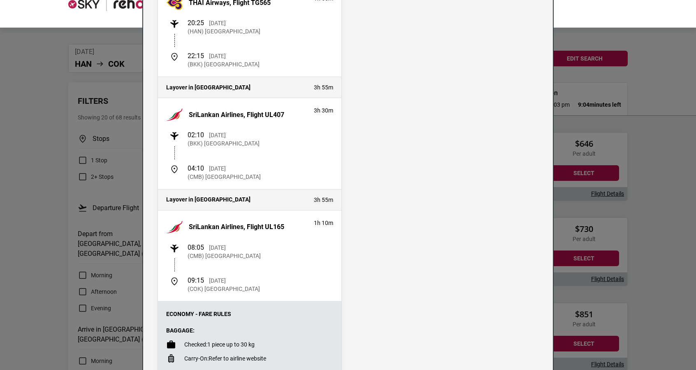
scroll to position [0, 0]
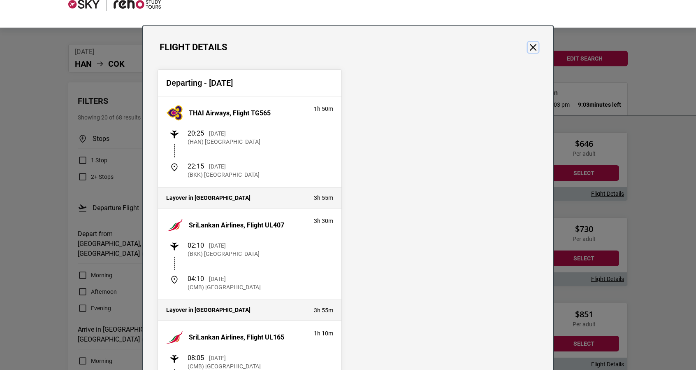
click at [528, 46] on button "Close" at bounding box center [533, 47] width 11 height 11
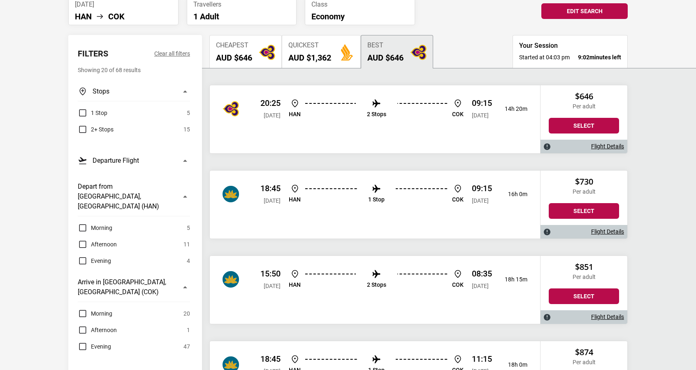
scroll to position [85, 0]
click at [596, 228] on link "Flight Details" at bounding box center [607, 231] width 33 height 7
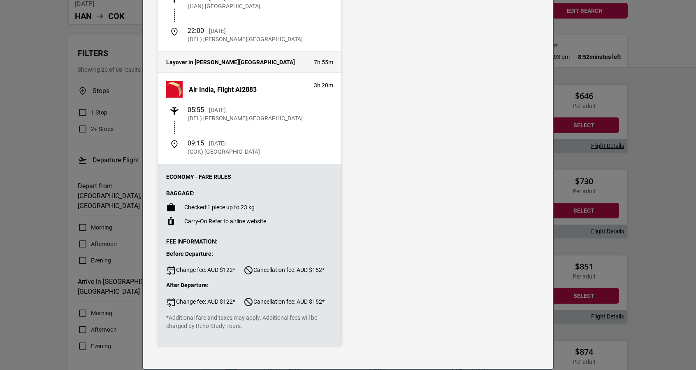
scroll to position [0, 0]
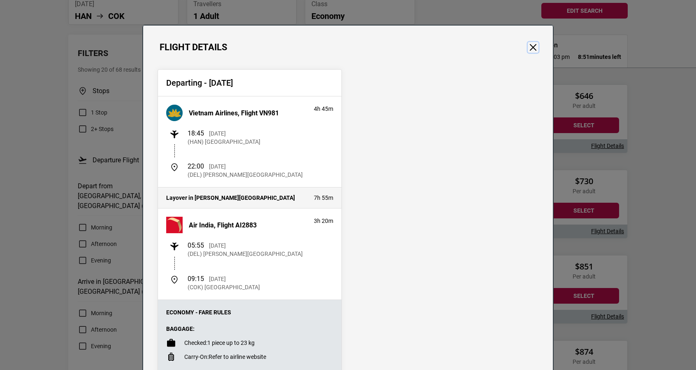
click at [531, 43] on button "Close" at bounding box center [533, 47] width 11 height 11
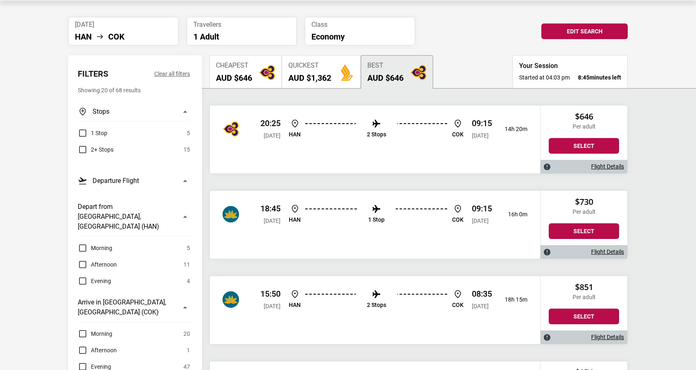
scroll to position [64, 0]
click at [83, 128] on label "1 Stop" at bounding box center [93, 133] width 30 height 10
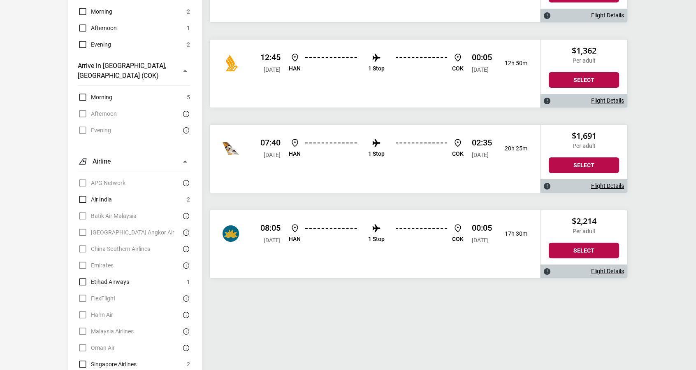
scroll to position [0, 0]
